Goal: Check status: Check status

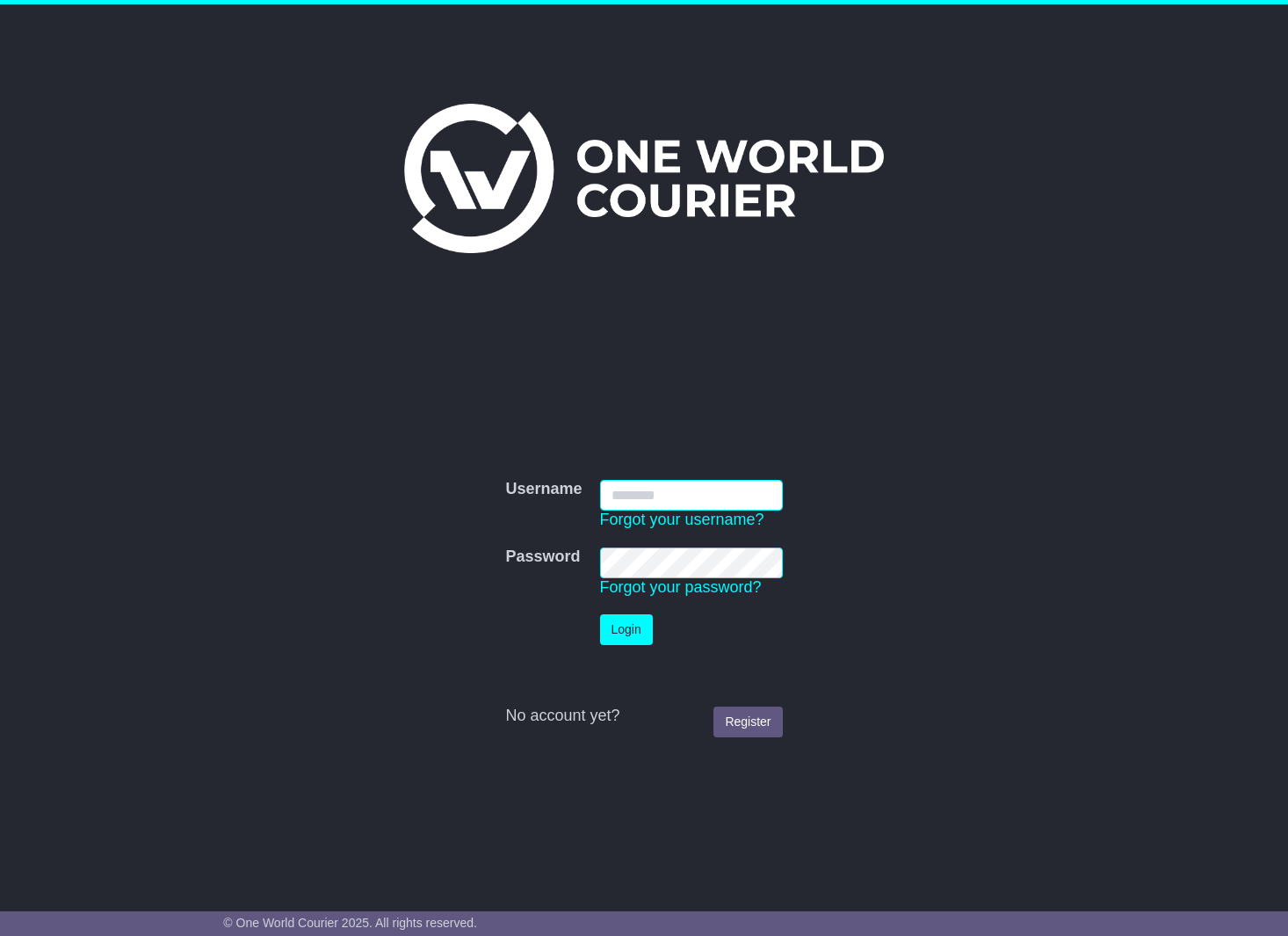
type input "**********"
click at [642, 626] on button "Login" at bounding box center [626, 630] width 53 height 31
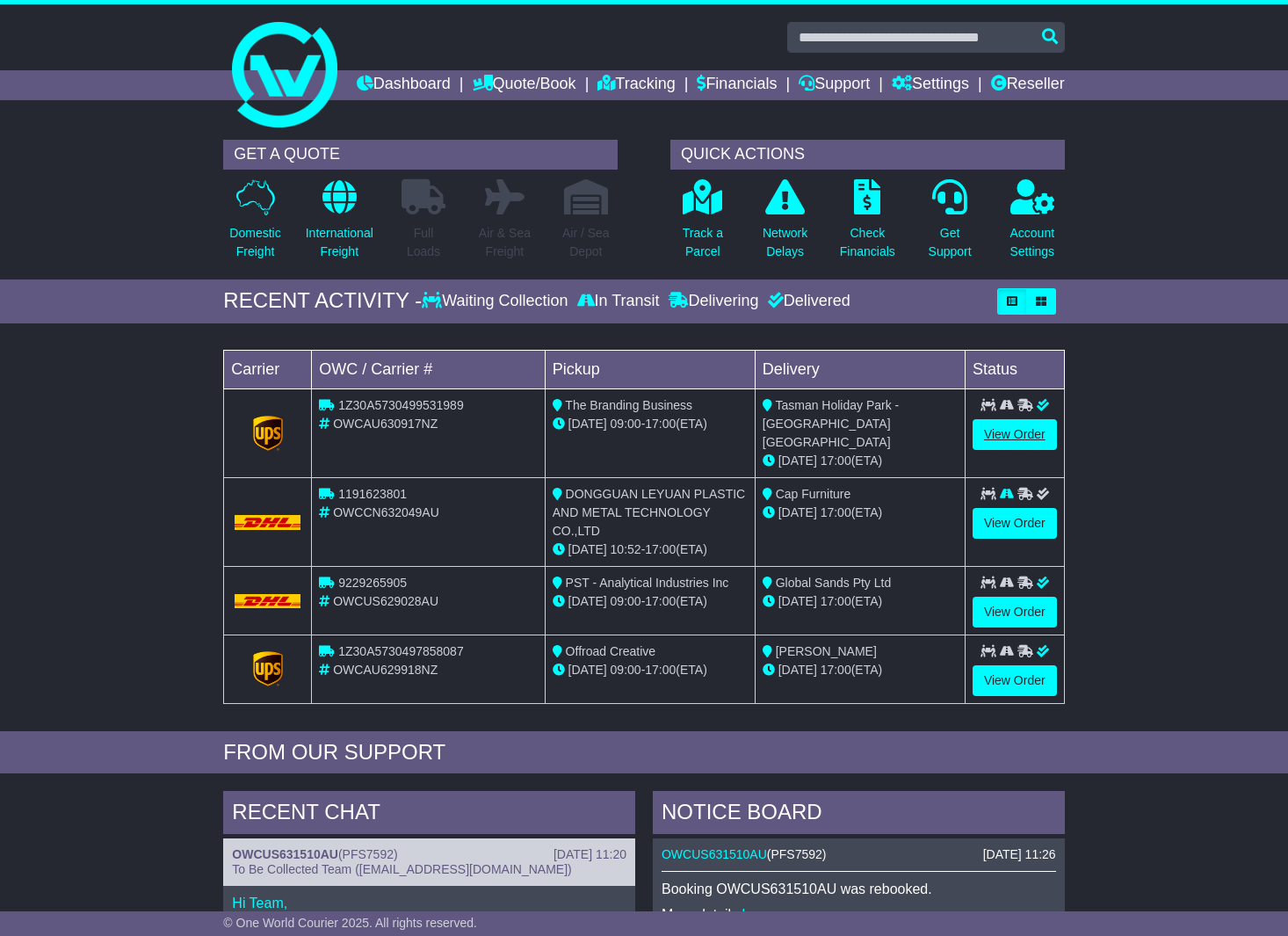
click at [1010, 450] on link "View Order" at bounding box center [1015, 435] width 84 height 31
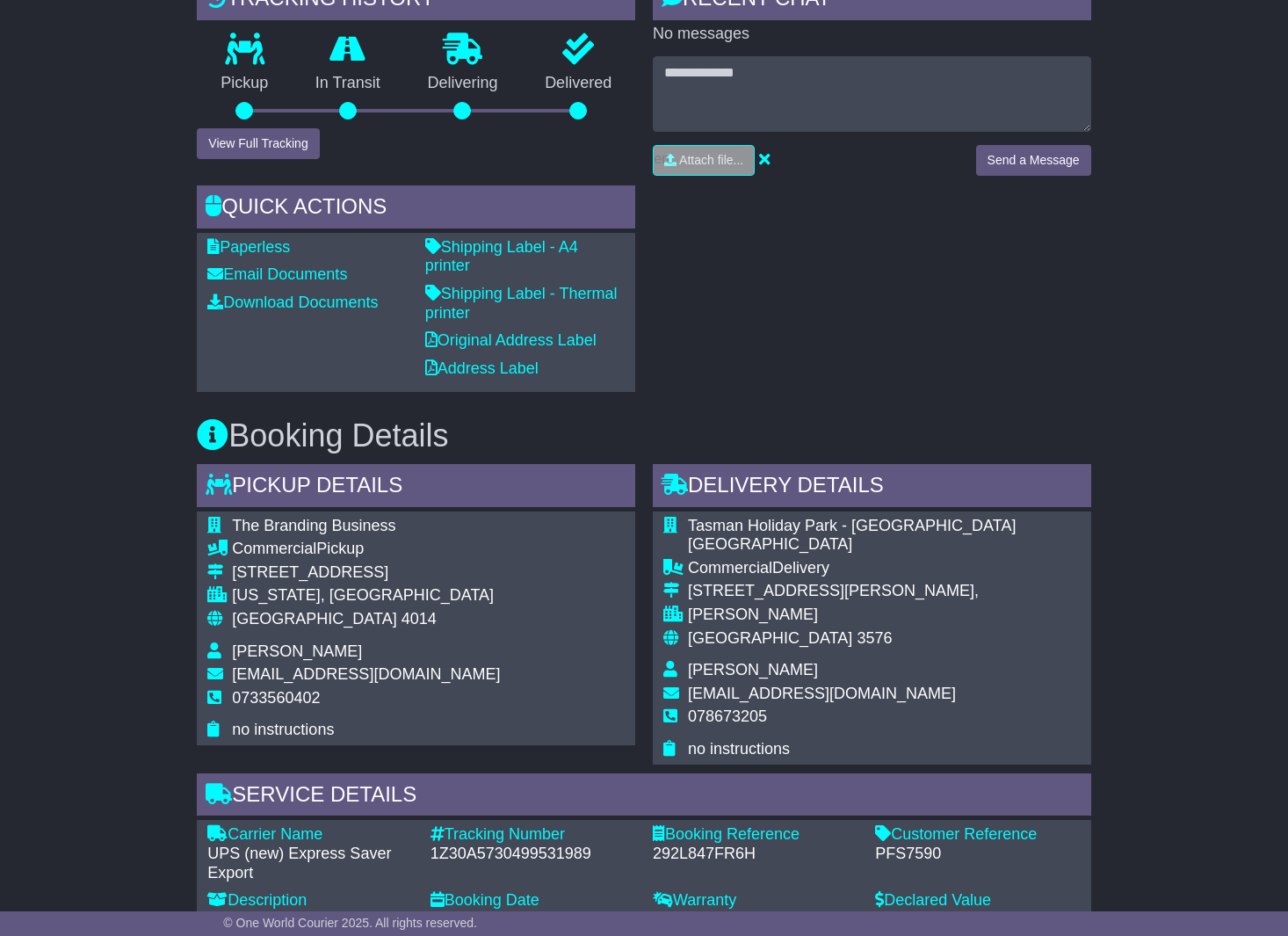
scroll to position [351, 0]
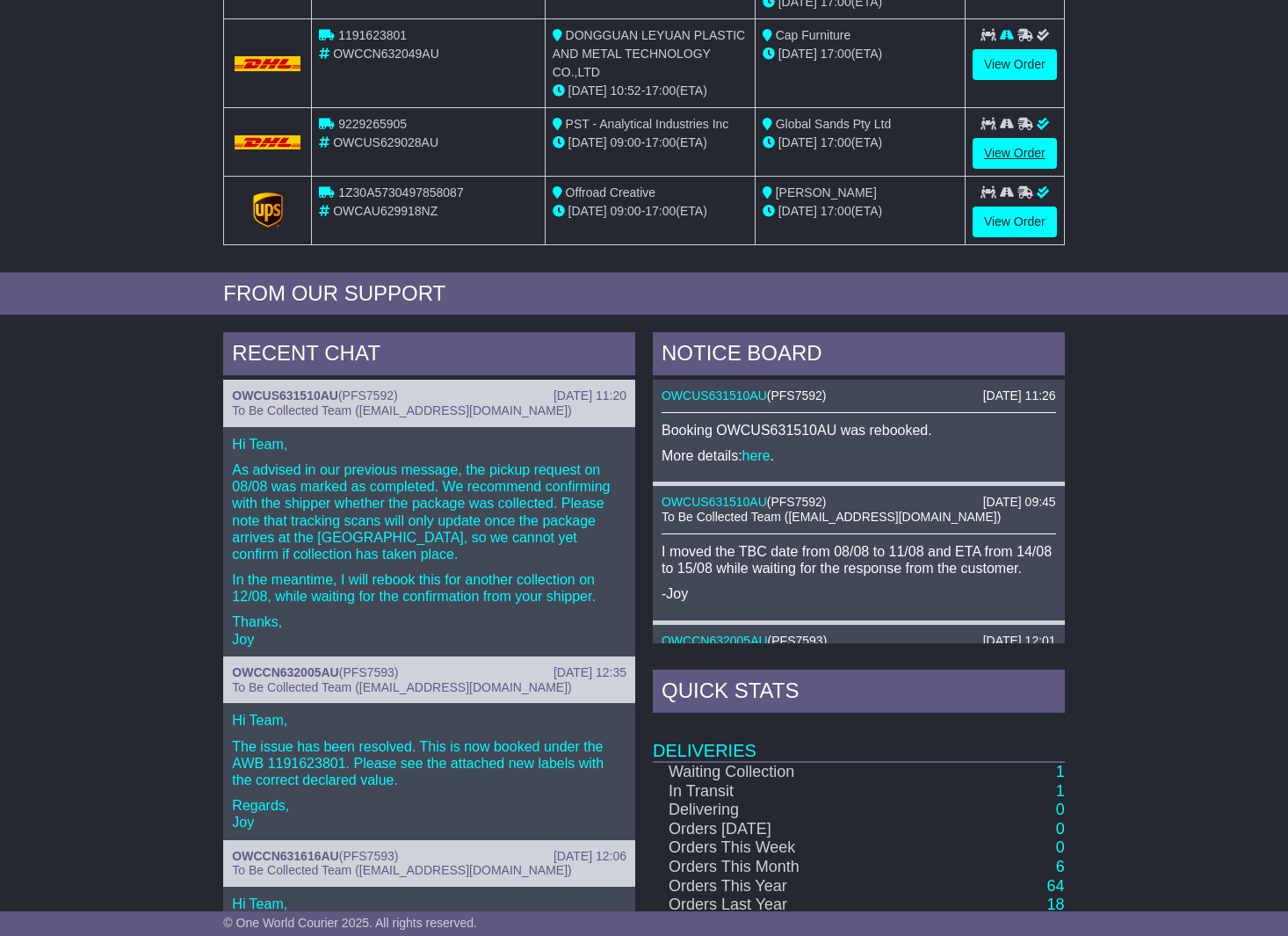
scroll to position [460, 0]
click at [298, 400] on link "OWCUS631510AU" at bounding box center [284, 395] width 106 height 14
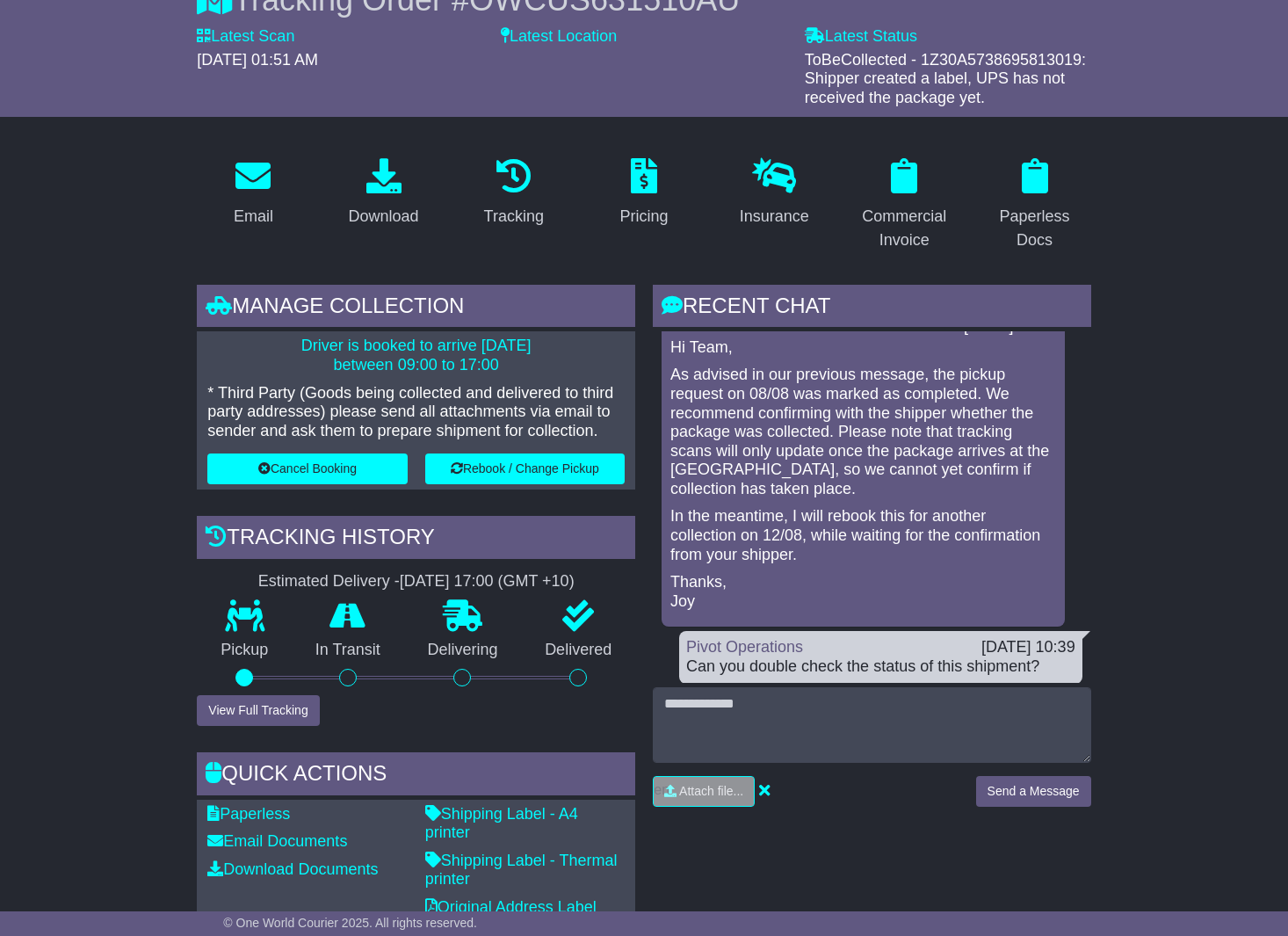
scroll to position [145, 0]
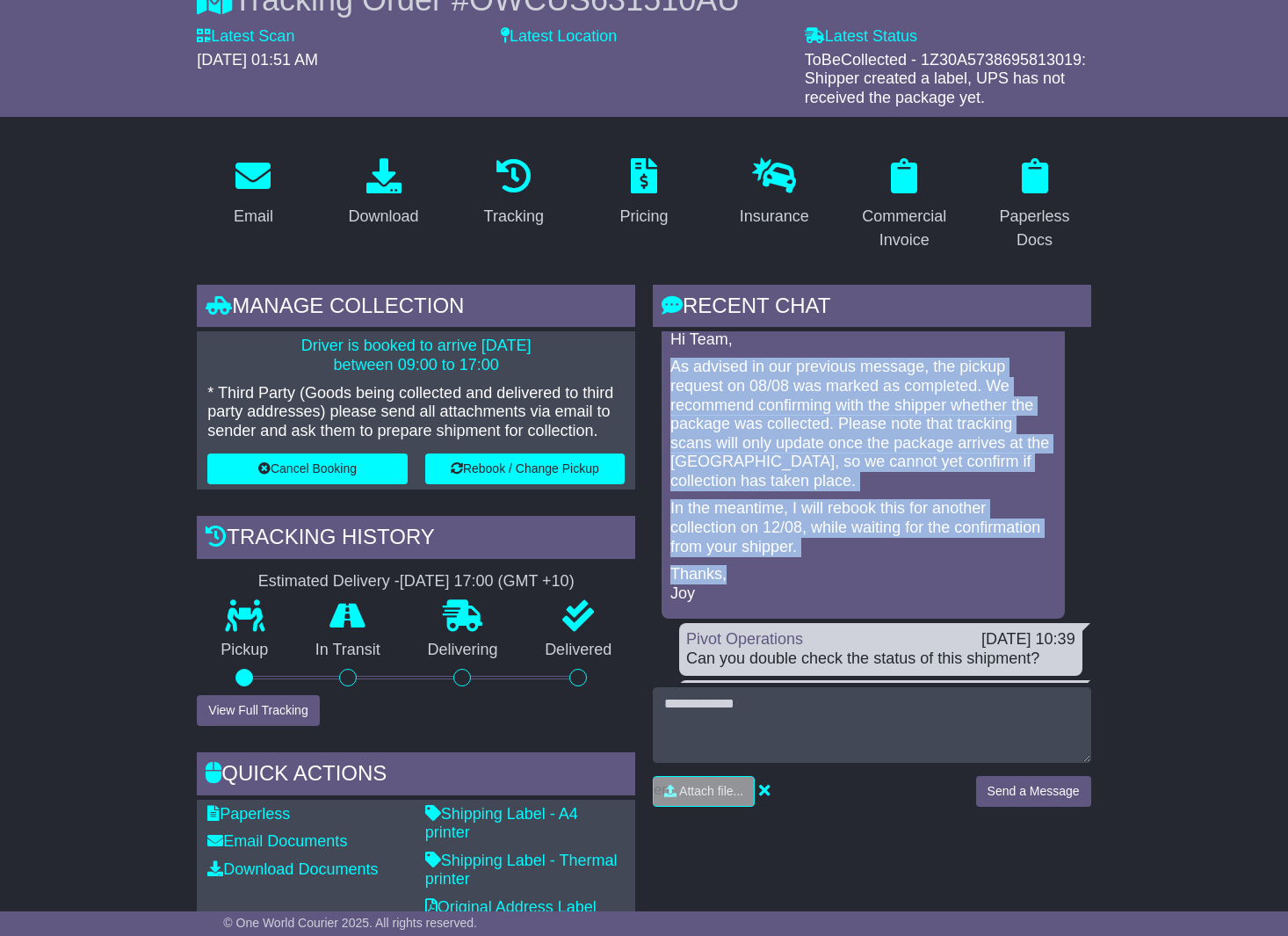
drag, startPoint x: 673, startPoint y: 390, endPoint x: 835, endPoint y: 592, distance: 258.9
click at [835, 592] on div "Hi Team, As advised in our previous message, the pickup request on 08/08 was ma…" at bounding box center [863, 467] width 390 height 273
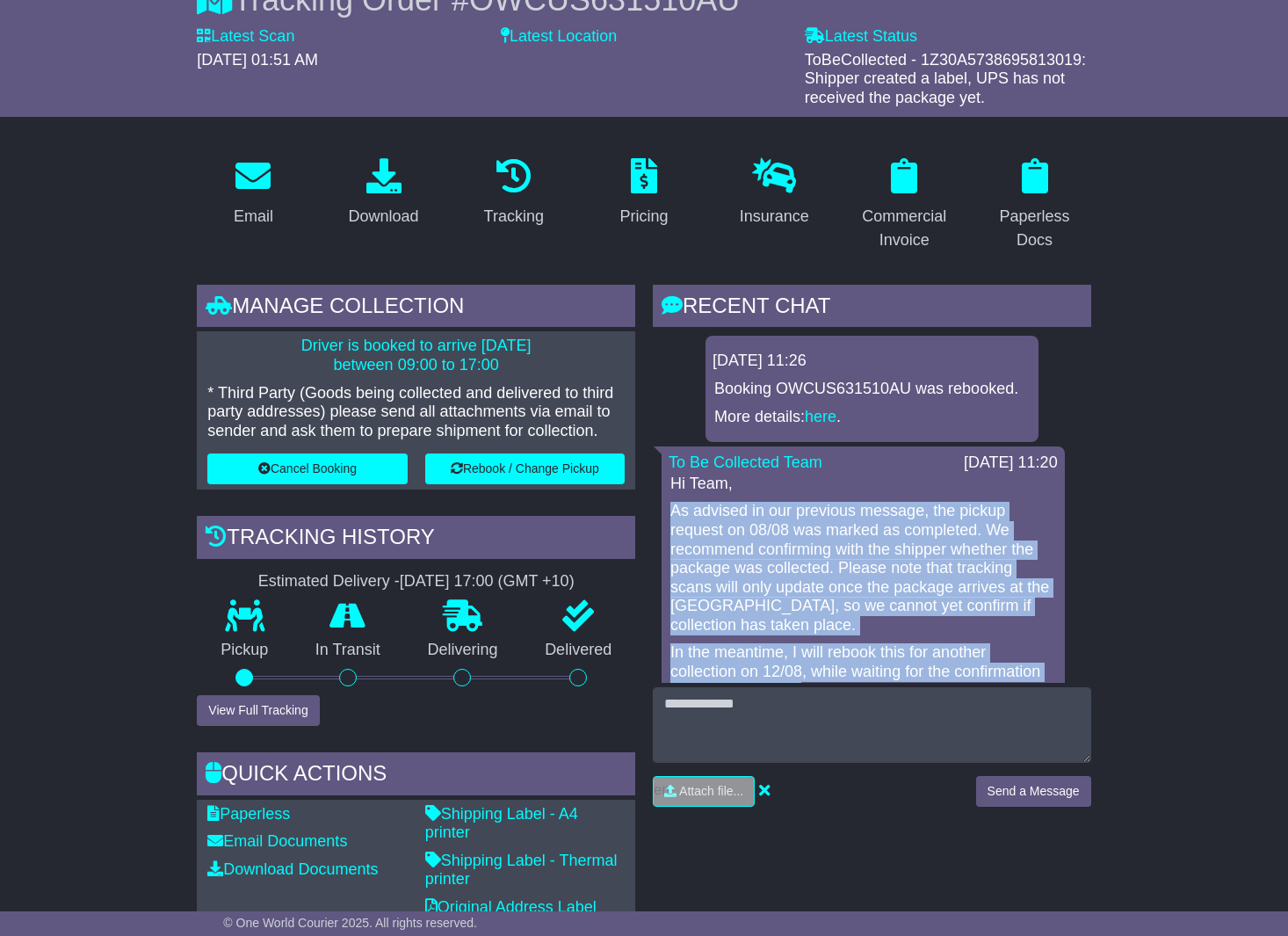
scroll to position [0, 0]
click at [826, 425] on link "here" at bounding box center [821, 417] width 32 height 17
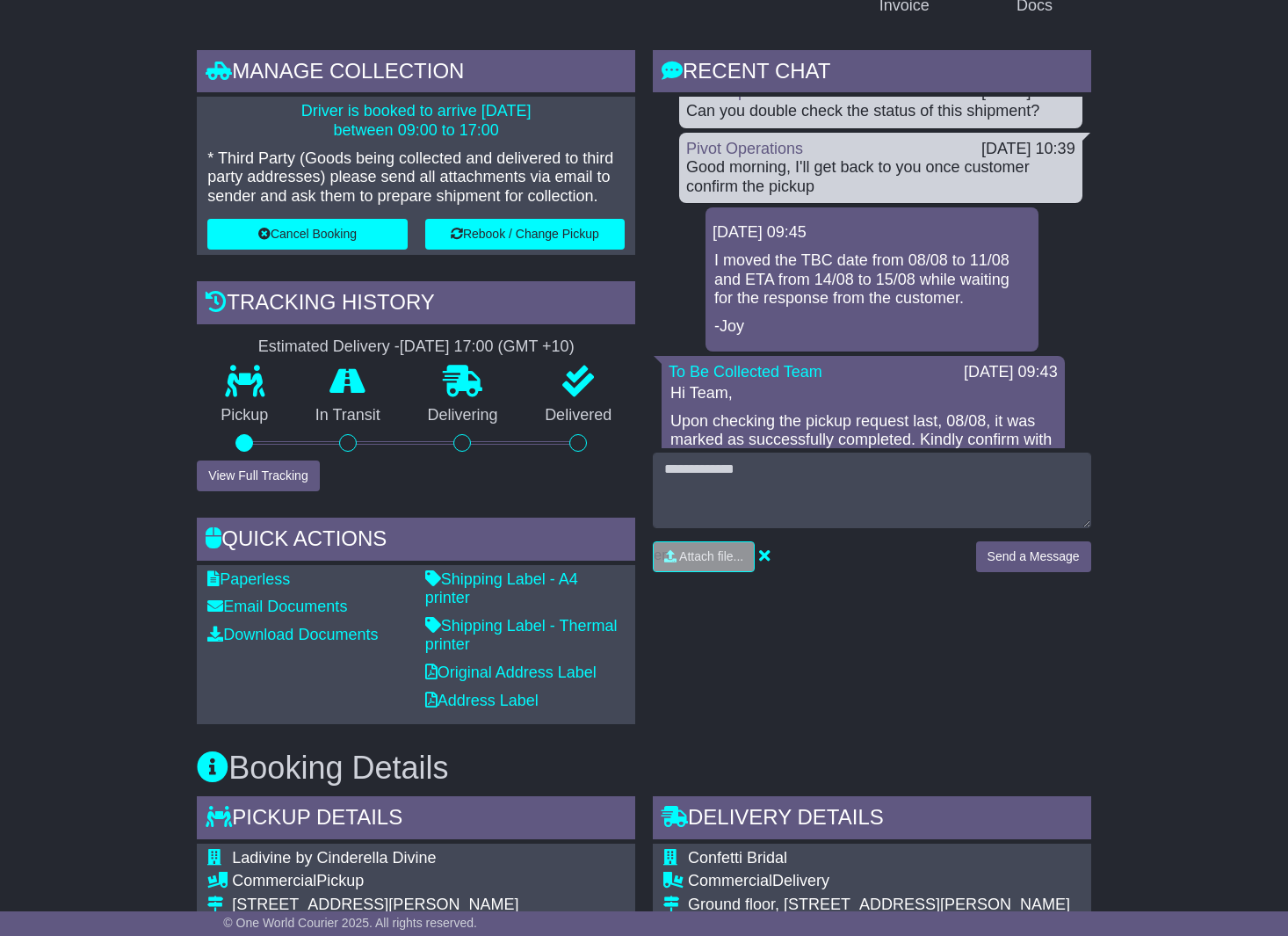
scroll to position [572, 0]
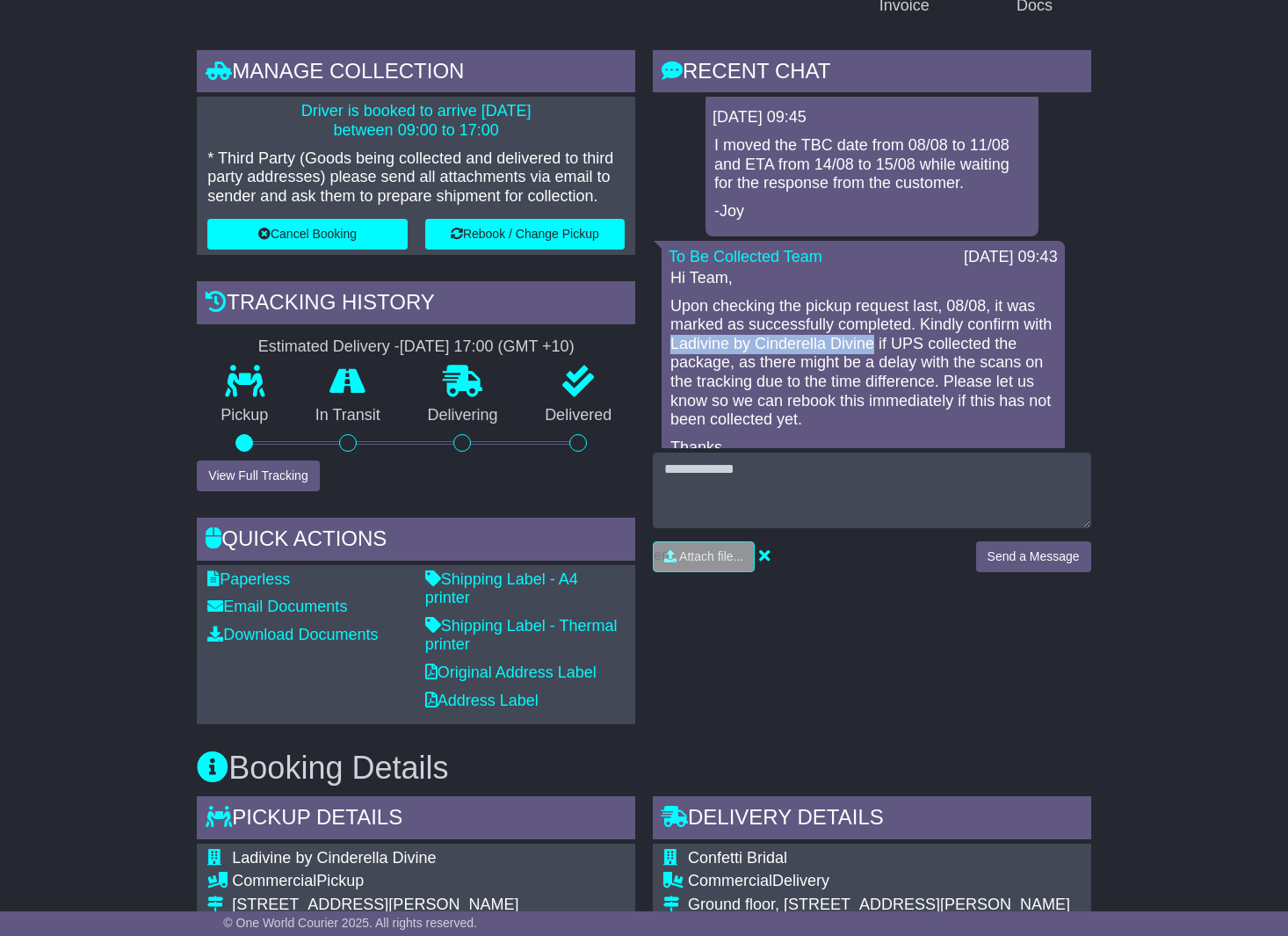
drag, startPoint x: 671, startPoint y: 355, endPoint x: 847, endPoint y: 355, distance: 176.0
click at [862, 354] on p "Upon checking the pickup request last, 08/08, it was marked as successfully com…" at bounding box center [863, 363] width 386 height 133
copy p "Ladivine by Cinderella Divine"
